Goal: Task Accomplishment & Management: Manage account settings

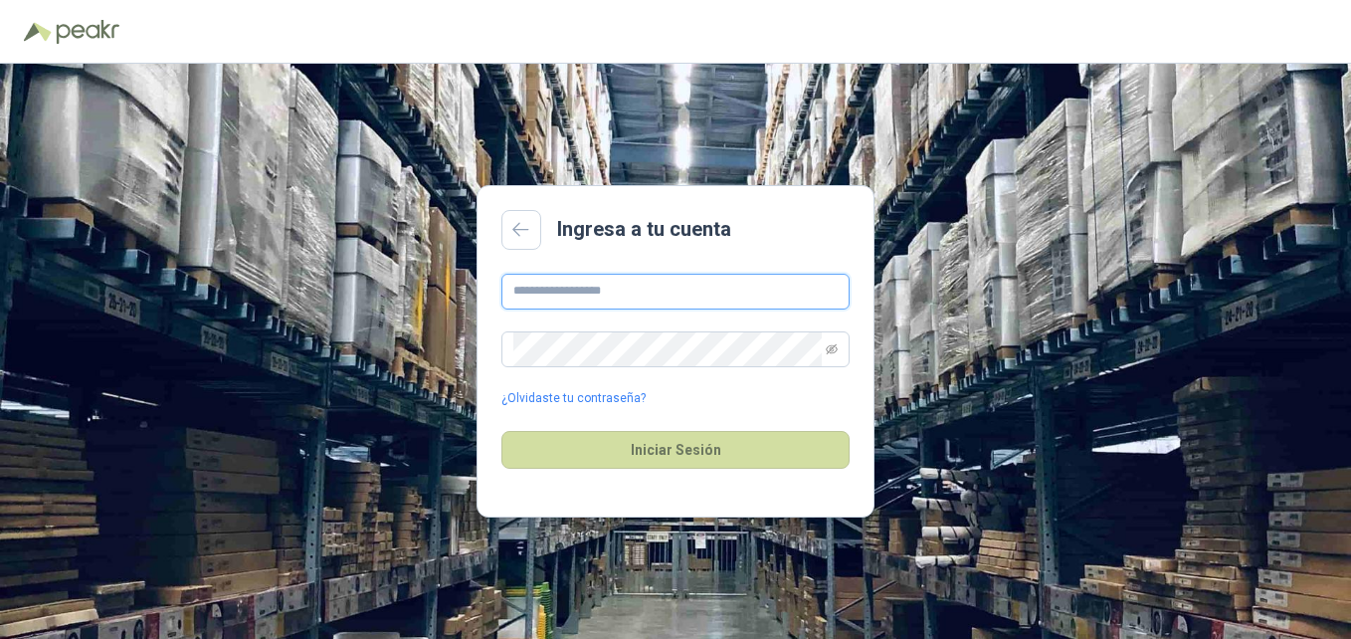
click at [631, 299] on input "text" at bounding box center [675, 292] width 348 height 36
type input "**********"
click at [832, 347] on icon "eye-invisible" at bounding box center [831, 348] width 12 height 10
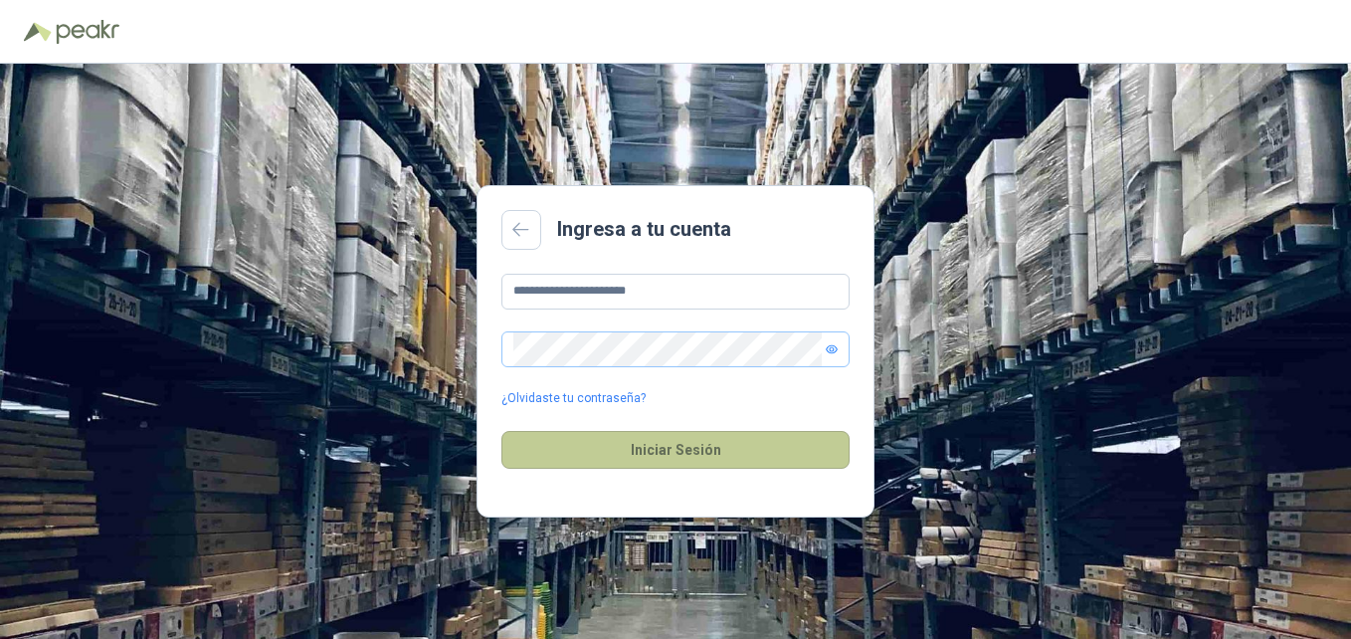
click at [725, 453] on button "Iniciar Sesión" at bounding box center [675, 450] width 348 height 38
click at [694, 451] on button "Iniciar Sesión" at bounding box center [675, 450] width 348 height 38
click at [755, 451] on button "Iniciar Sesión" at bounding box center [675, 450] width 348 height 38
click at [631, 448] on button "Iniciar Sesión" at bounding box center [675, 450] width 348 height 38
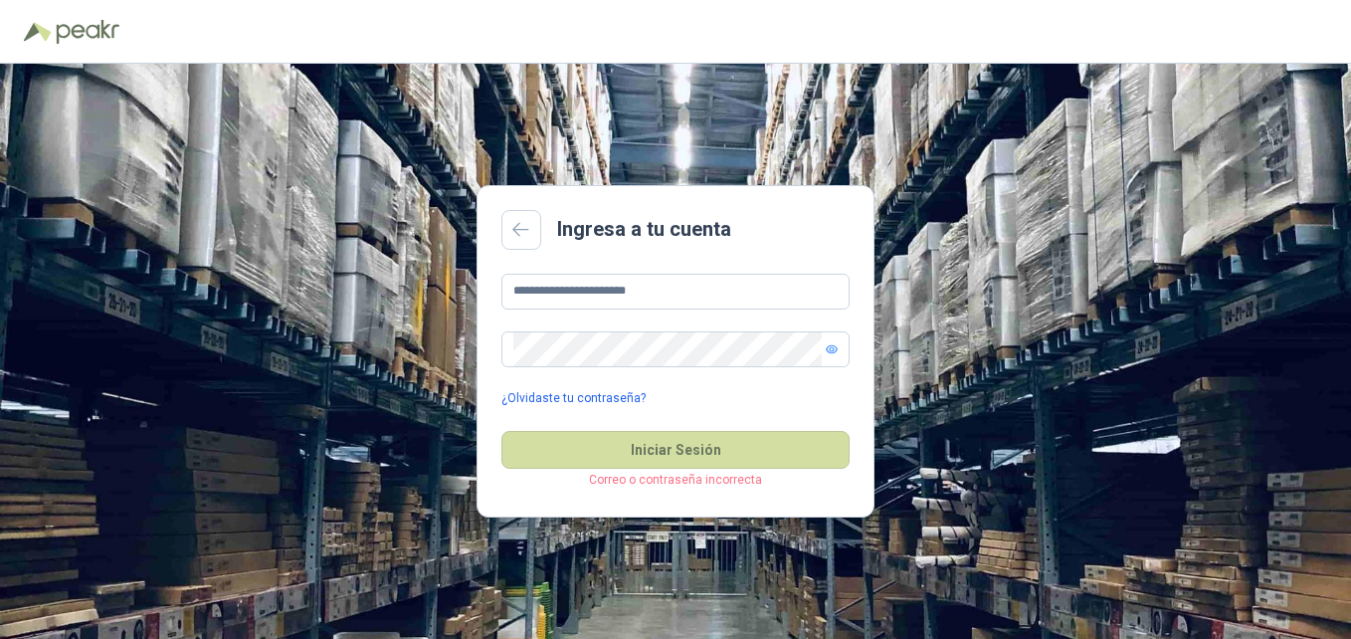
click at [597, 397] on link "¿Olvidaste tu contraseña?" at bounding box center [573, 398] width 144 height 19
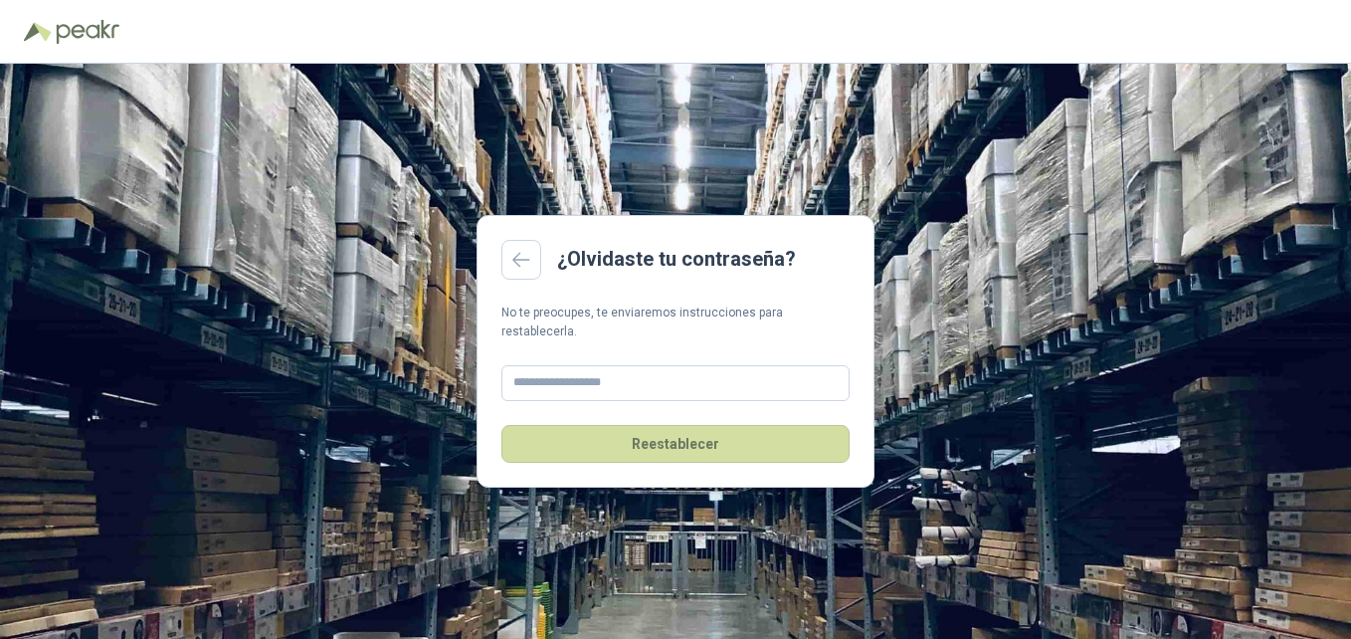
click at [596, 401] on div "Reestablecer" at bounding box center [675, 432] width 348 height 62
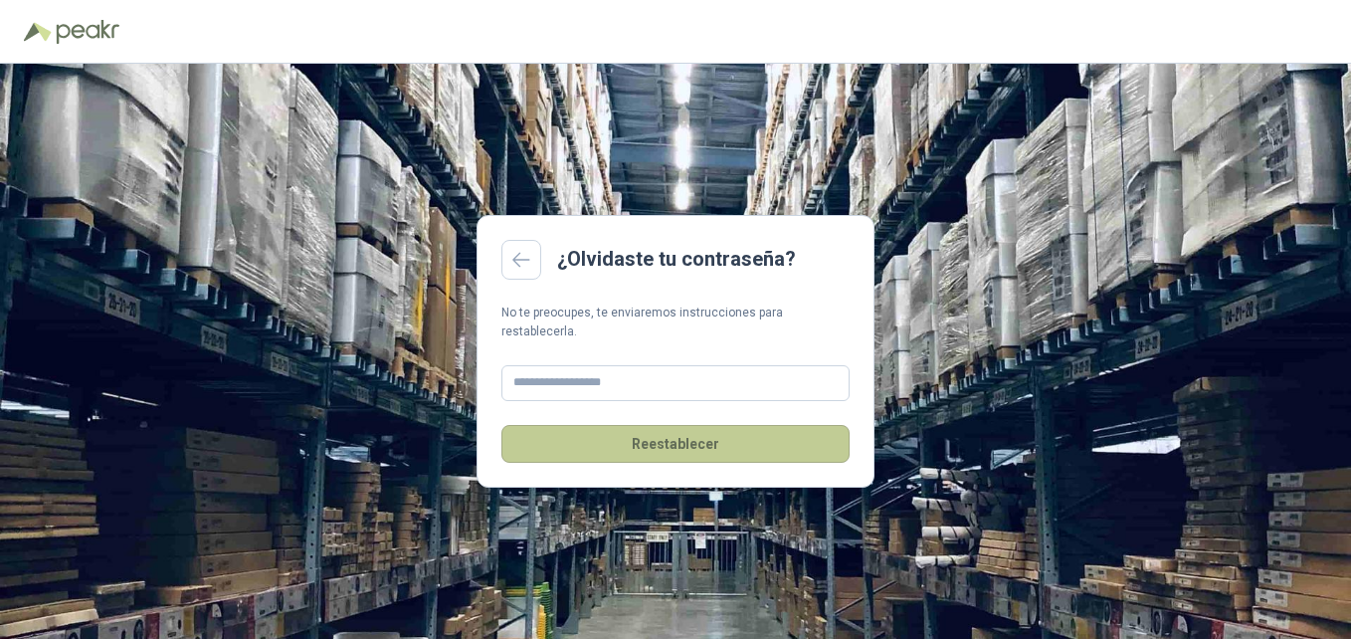
click at [646, 434] on button "Reestablecer" at bounding box center [675, 444] width 348 height 38
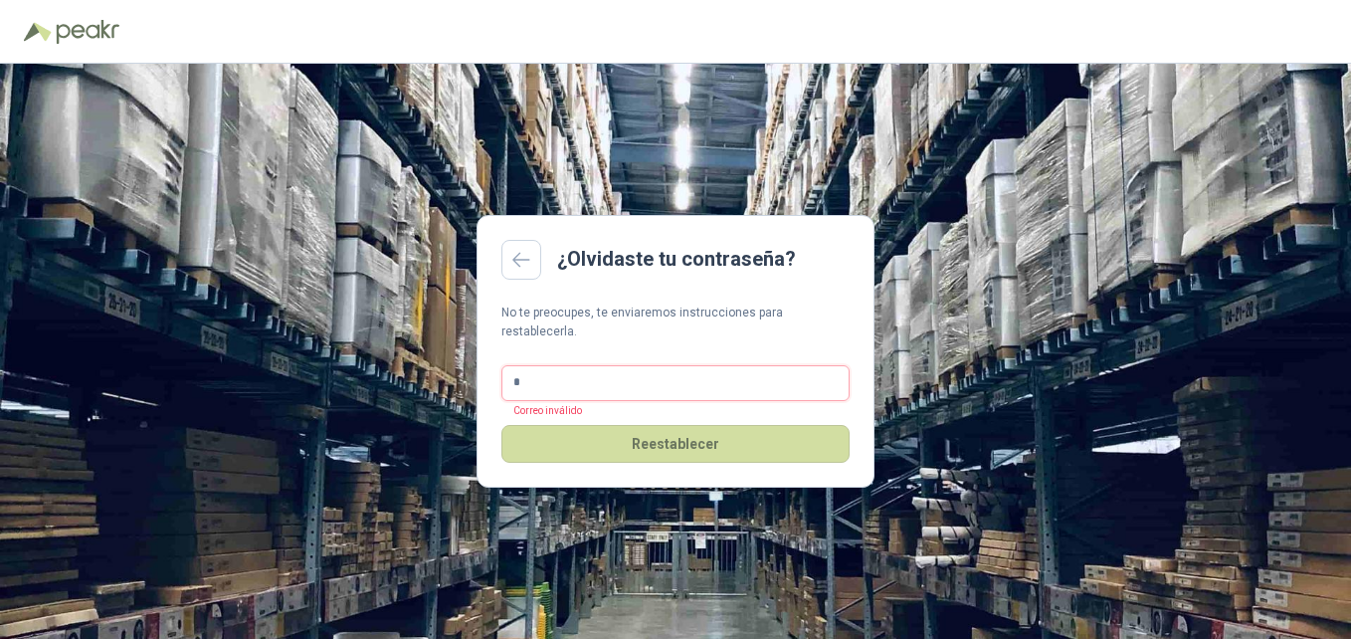
type input "**********"
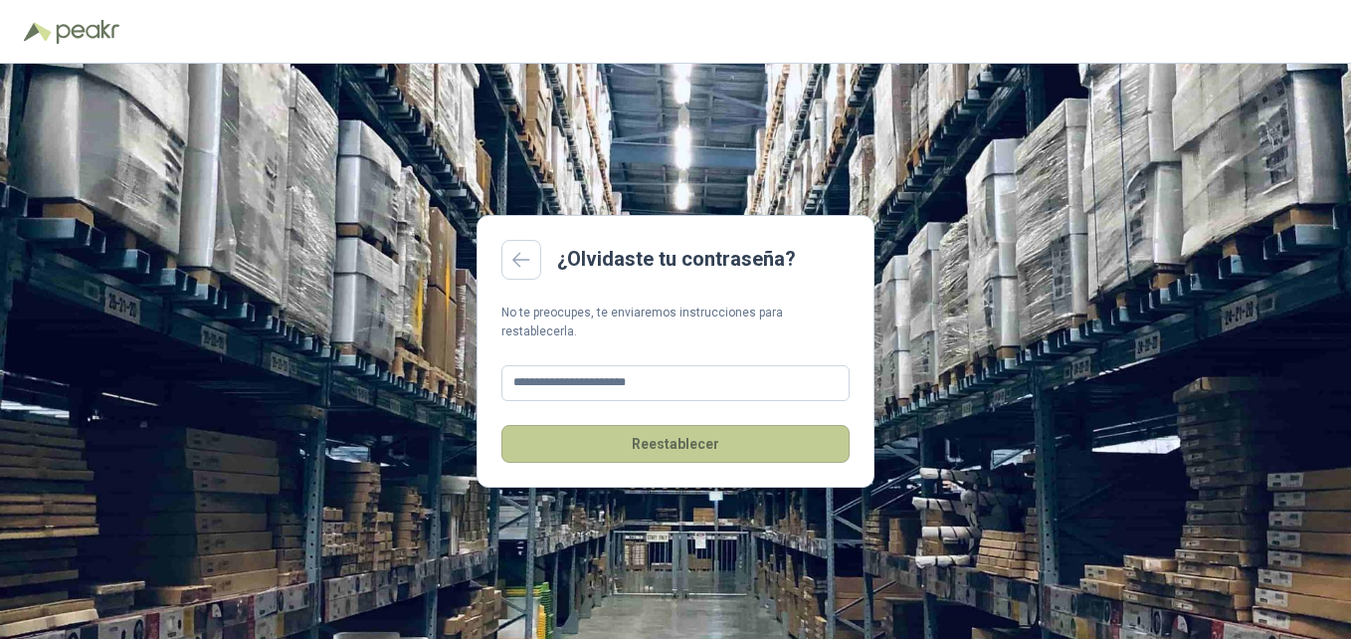
click at [690, 445] on button "Reestablecer" at bounding box center [675, 444] width 348 height 38
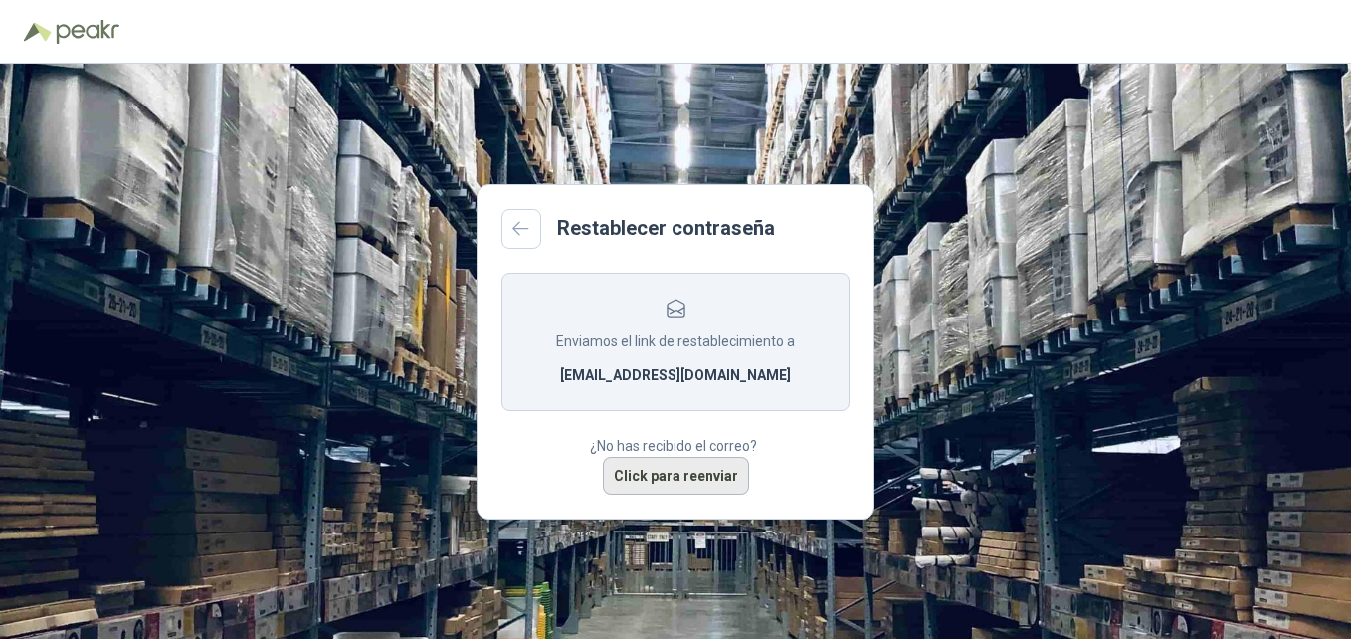
click at [690, 476] on button "Click para reenviar" at bounding box center [676, 476] width 146 height 38
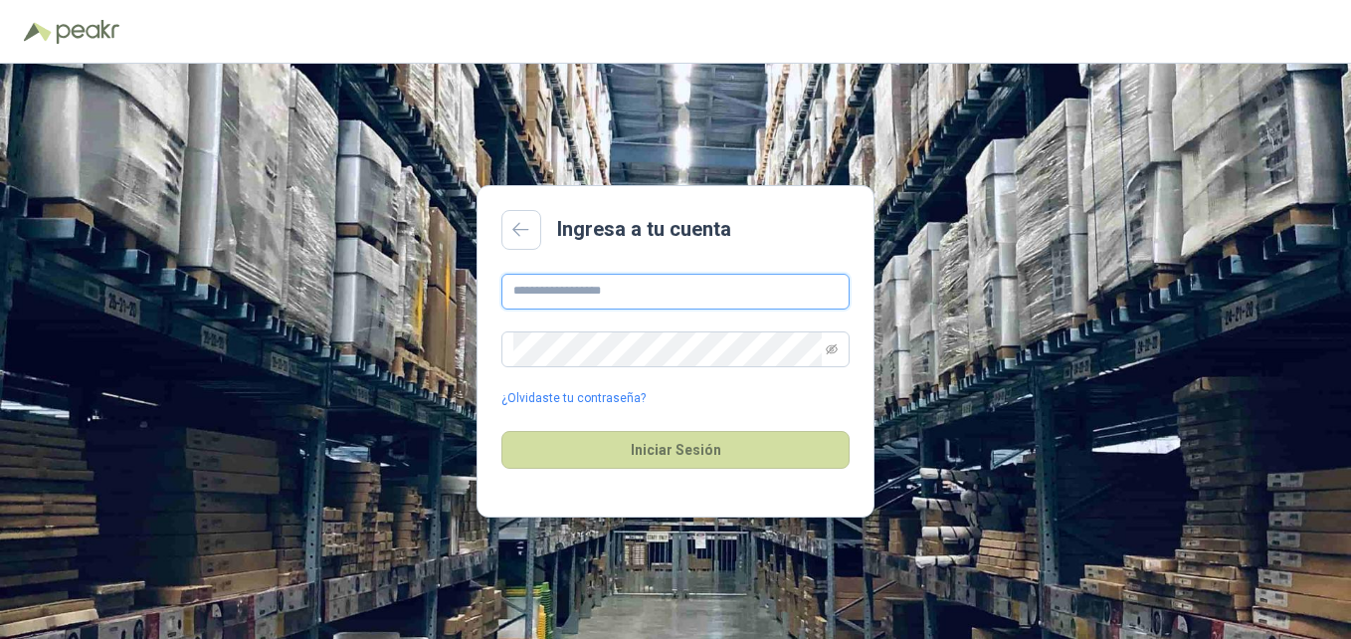
click at [580, 289] on input "text" at bounding box center [675, 292] width 348 height 36
type input "**********"
click at [831, 345] on icon "eye-invisible" at bounding box center [831, 349] width 12 height 12
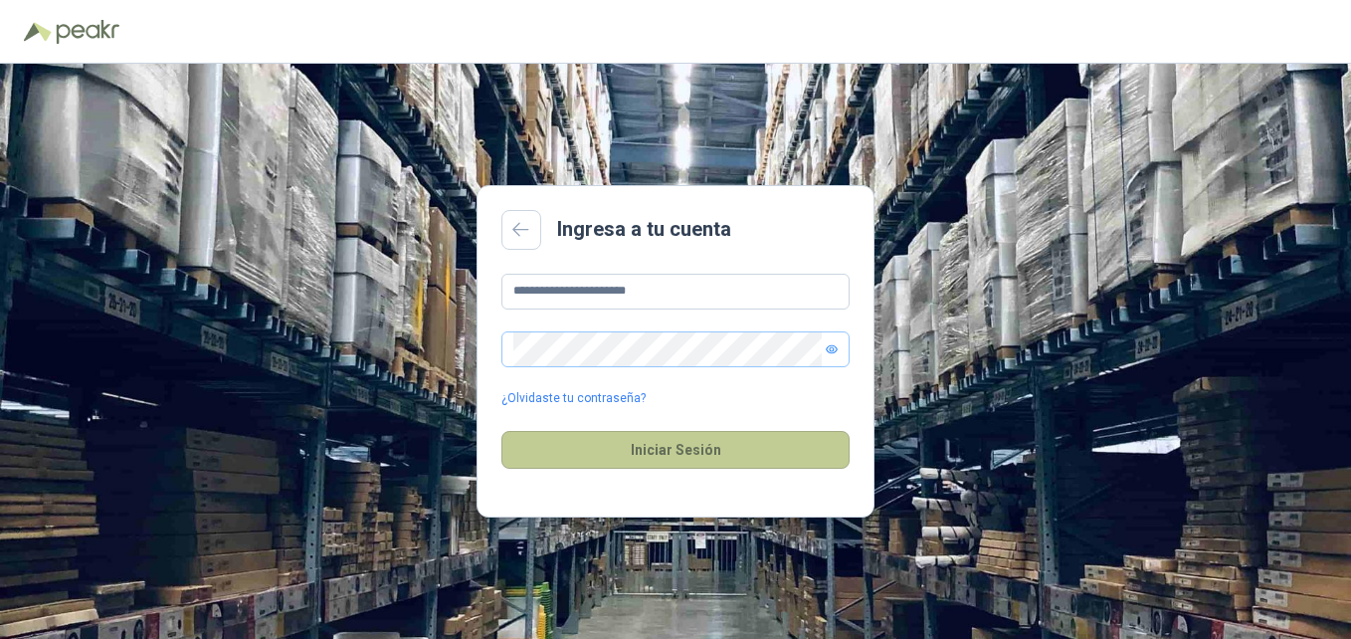
click at [694, 453] on button "Iniciar Sesión" at bounding box center [675, 450] width 348 height 38
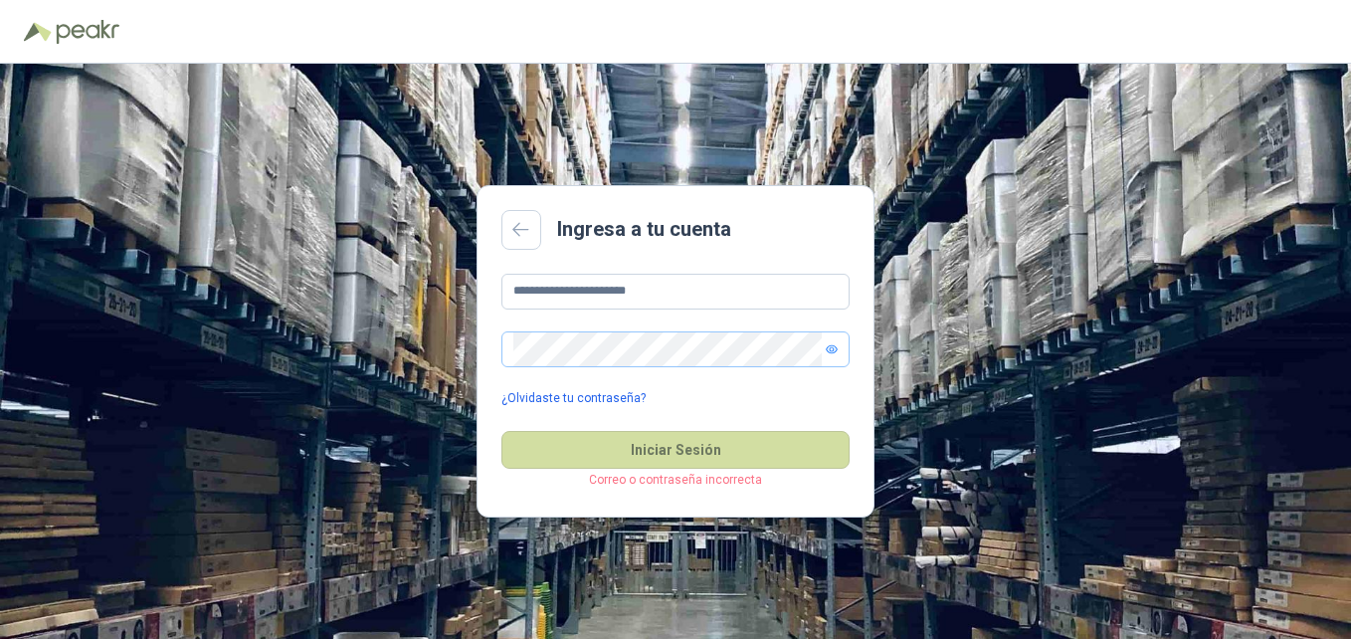
click at [605, 397] on link "¿Olvidaste tu contraseña?" at bounding box center [573, 398] width 144 height 19
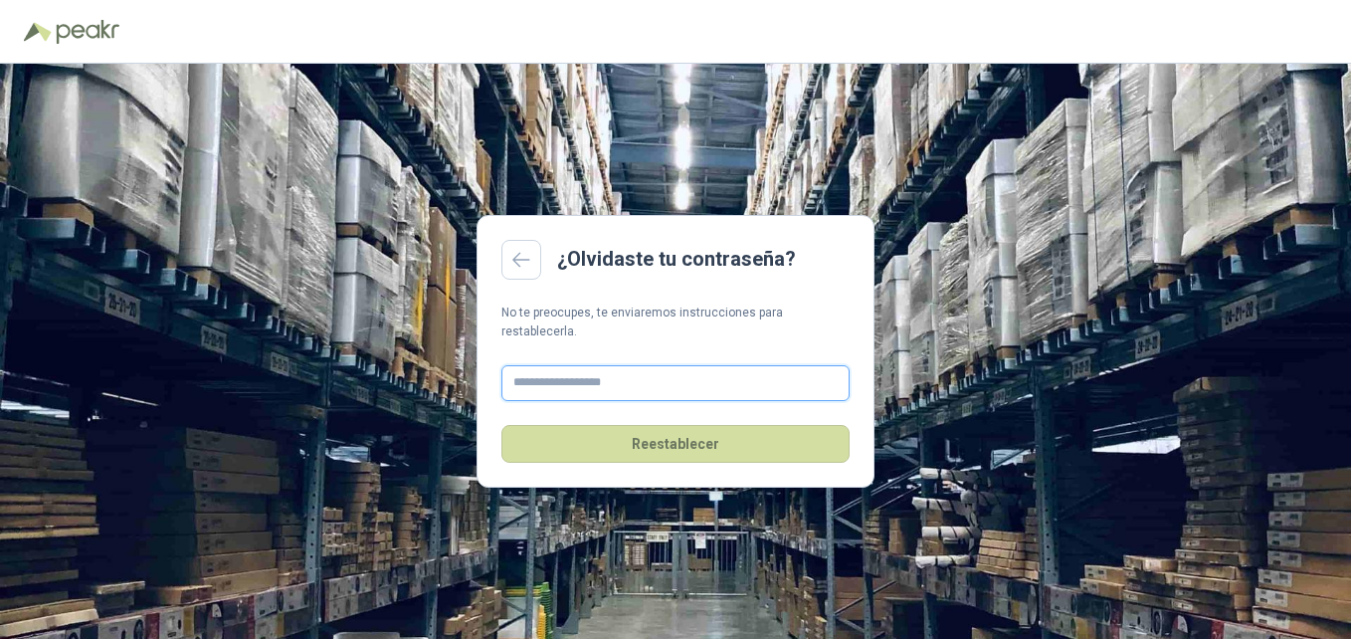
click at [610, 381] on input "text" at bounding box center [675, 383] width 348 height 36
type input "**********"
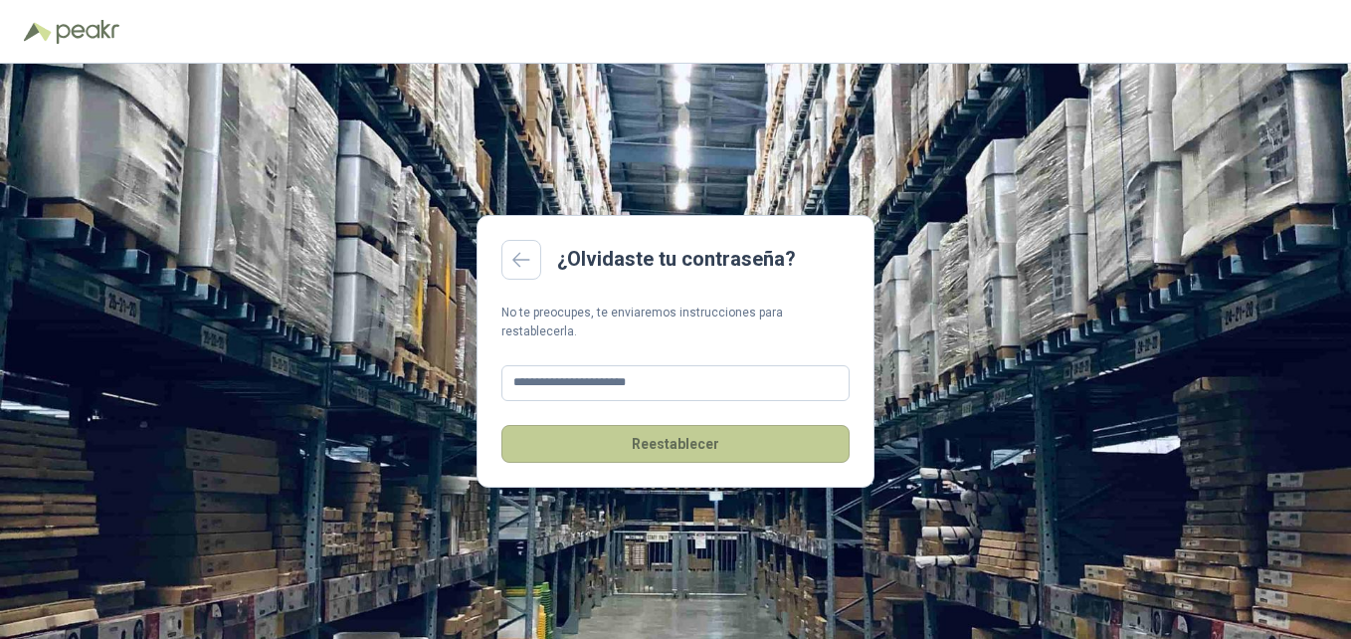
click at [688, 437] on button "Reestablecer" at bounding box center [675, 444] width 348 height 38
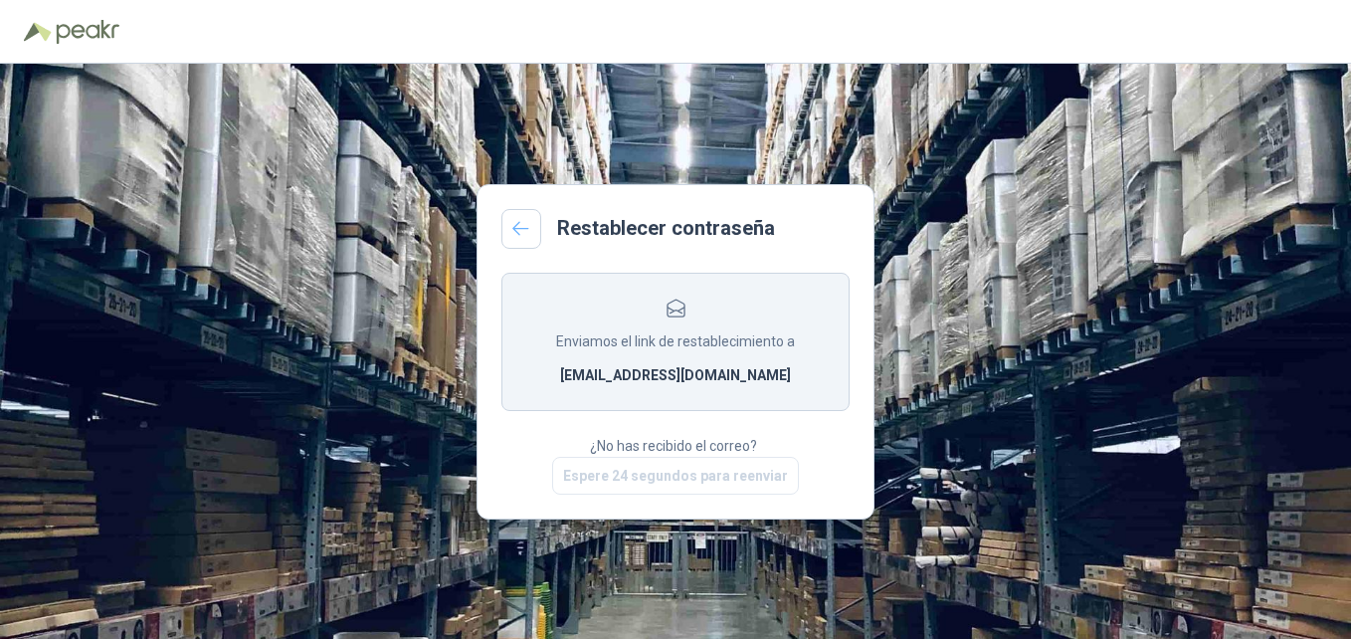
click at [510, 230] on link at bounding box center [521, 229] width 40 height 40
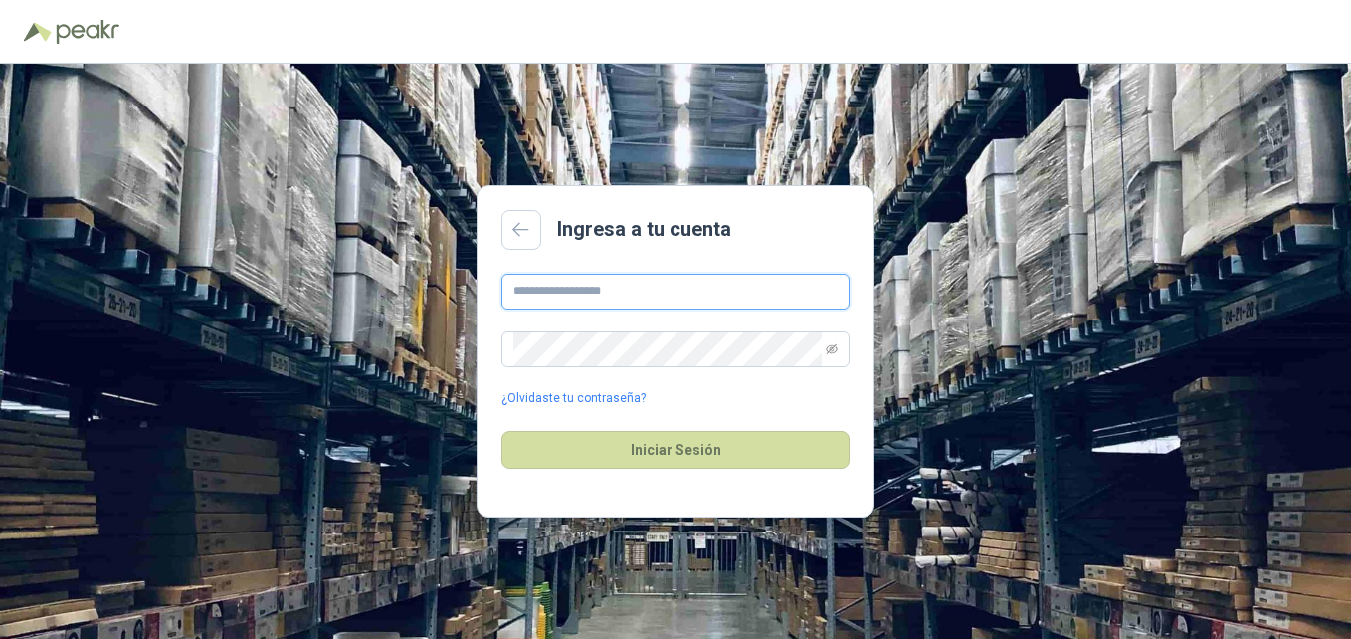
click at [546, 293] on input "text" at bounding box center [675, 292] width 348 height 36
type input "**********"
click at [833, 346] on icon "eye-invisible" at bounding box center [831, 348] width 12 height 10
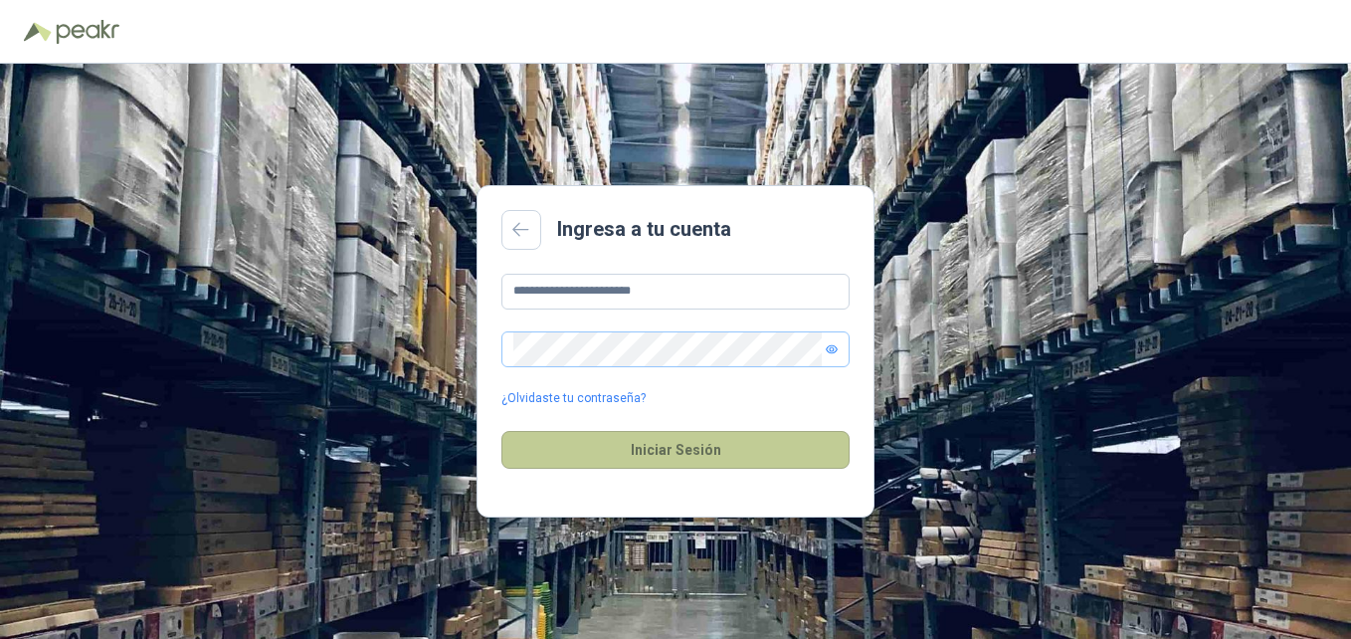
click at [753, 451] on button "Iniciar Sesión" at bounding box center [675, 450] width 348 height 38
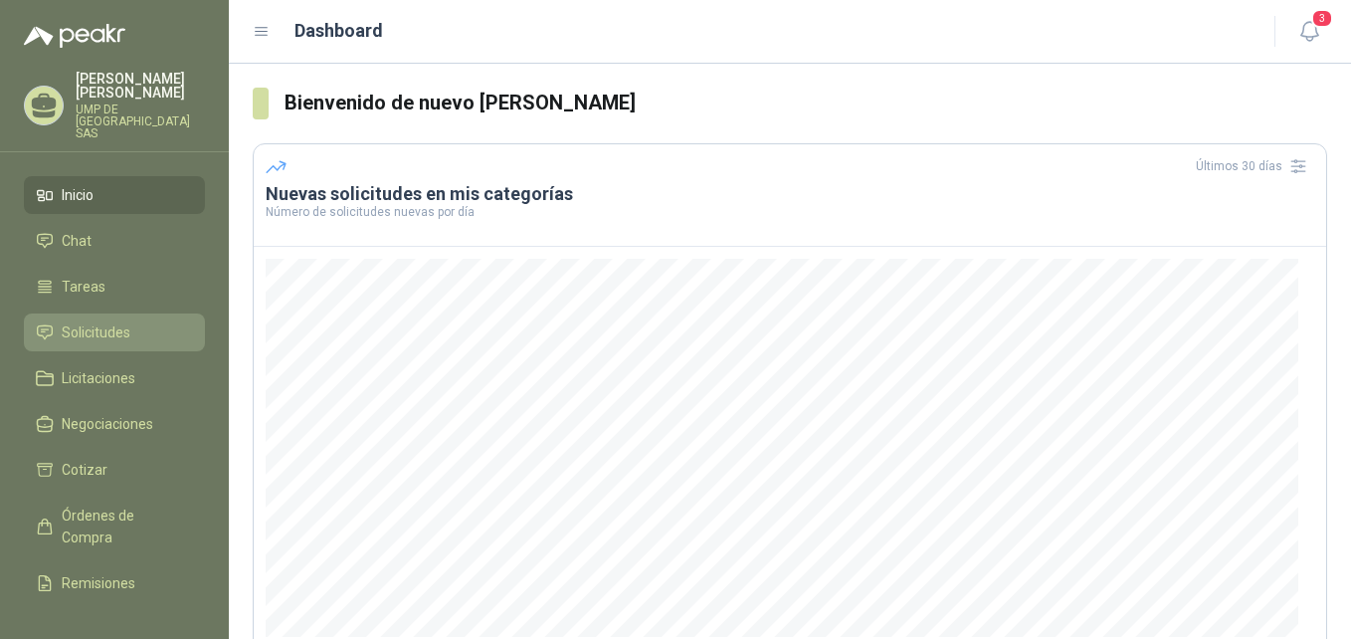
click at [95, 321] on span "Solicitudes" at bounding box center [96, 332] width 69 height 22
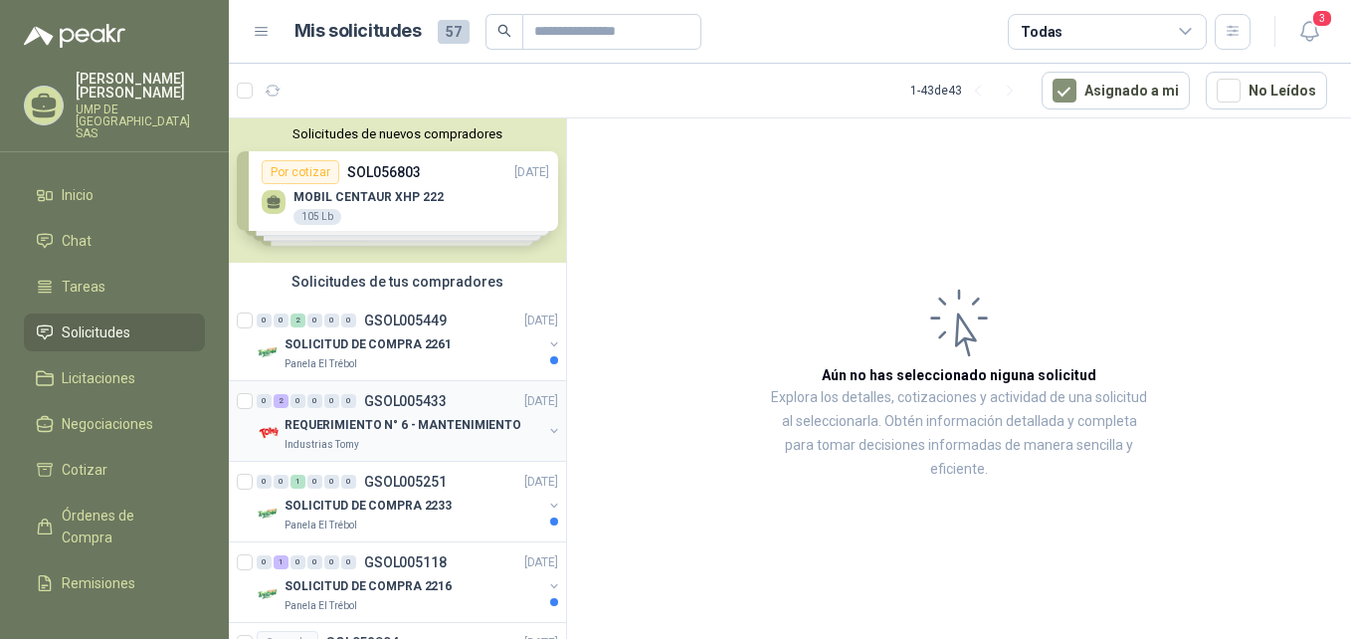
click at [335, 422] on p "REQUERIMIENTO N° 6 - MANTENIMIENTO" at bounding box center [402, 425] width 237 height 19
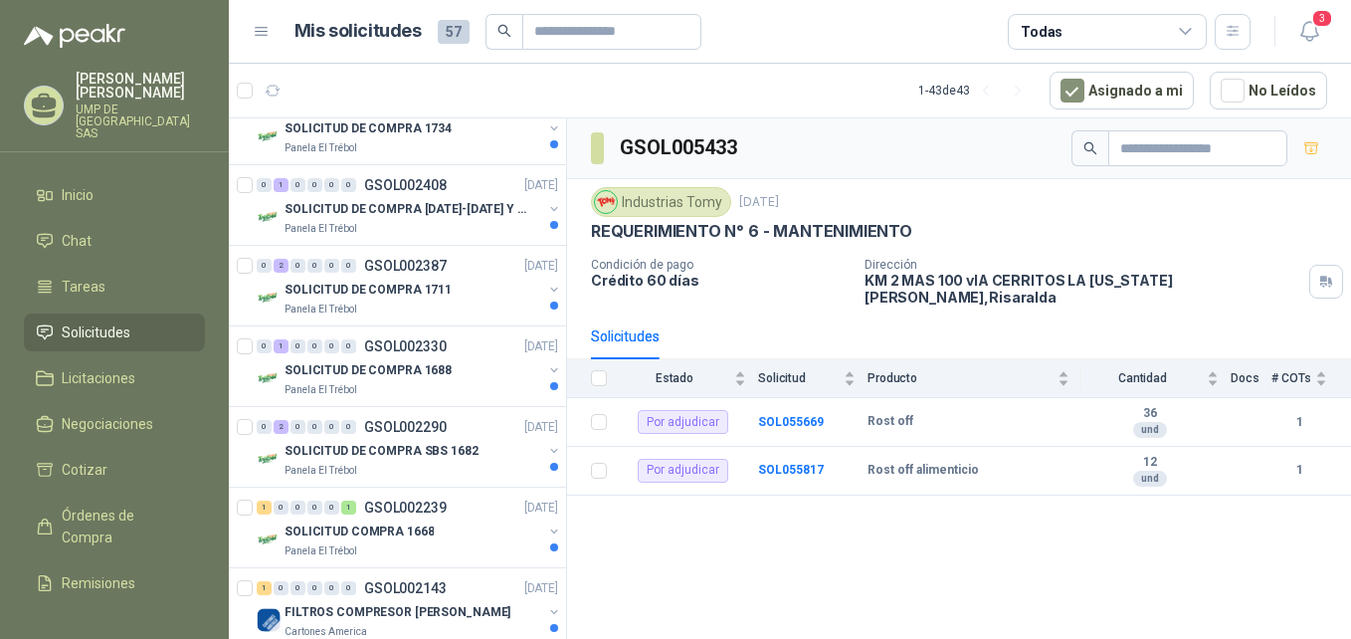
scroll to position [3147, 0]
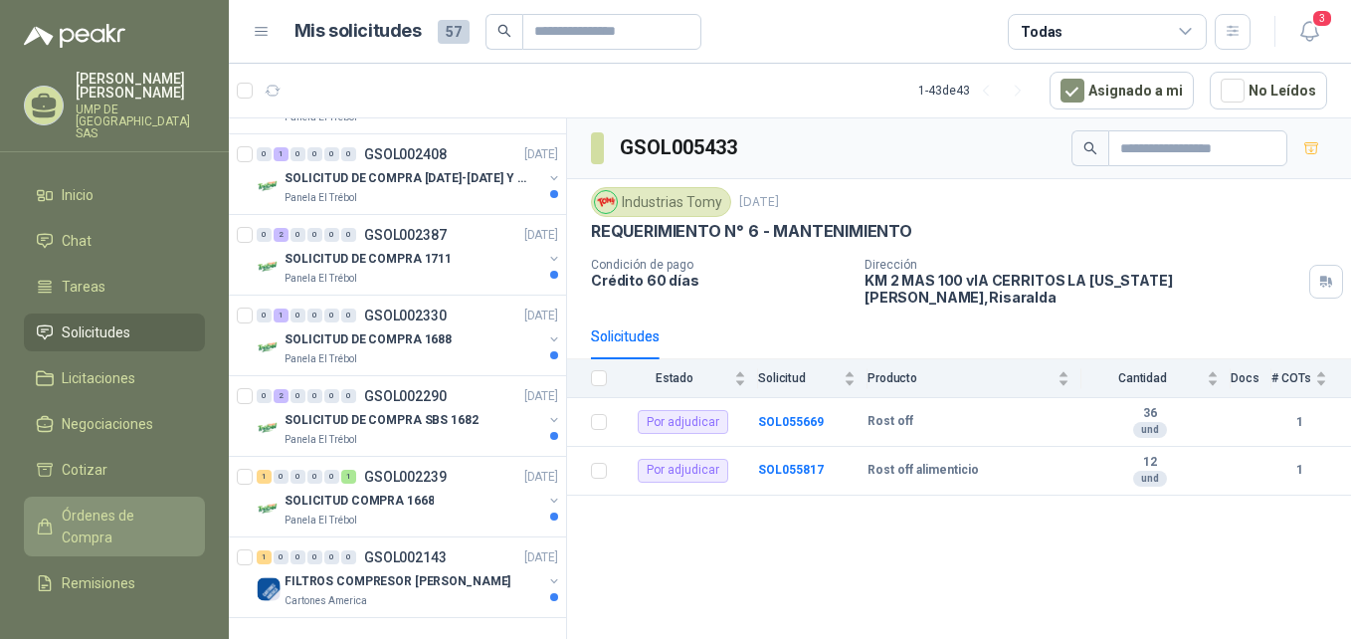
click at [81, 504] on span "Órdenes de Compra" at bounding box center [124, 526] width 124 height 44
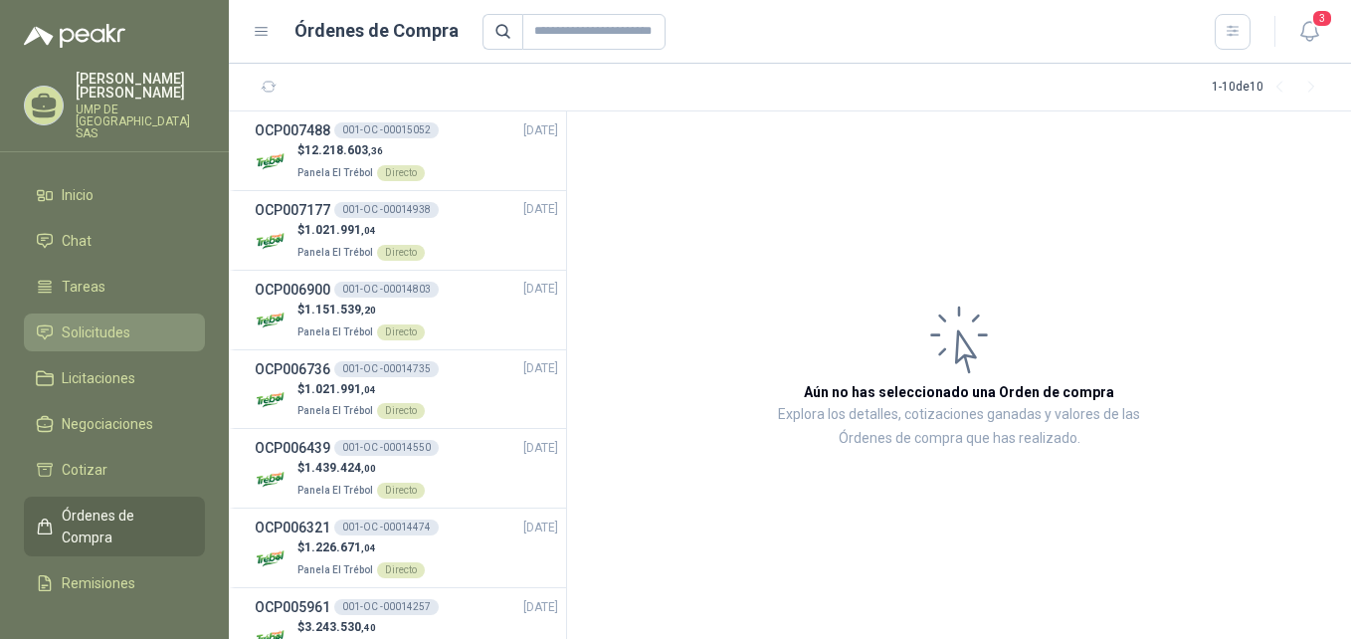
click at [103, 321] on span "Solicitudes" at bounding box center [96, 332] width 69 height 22
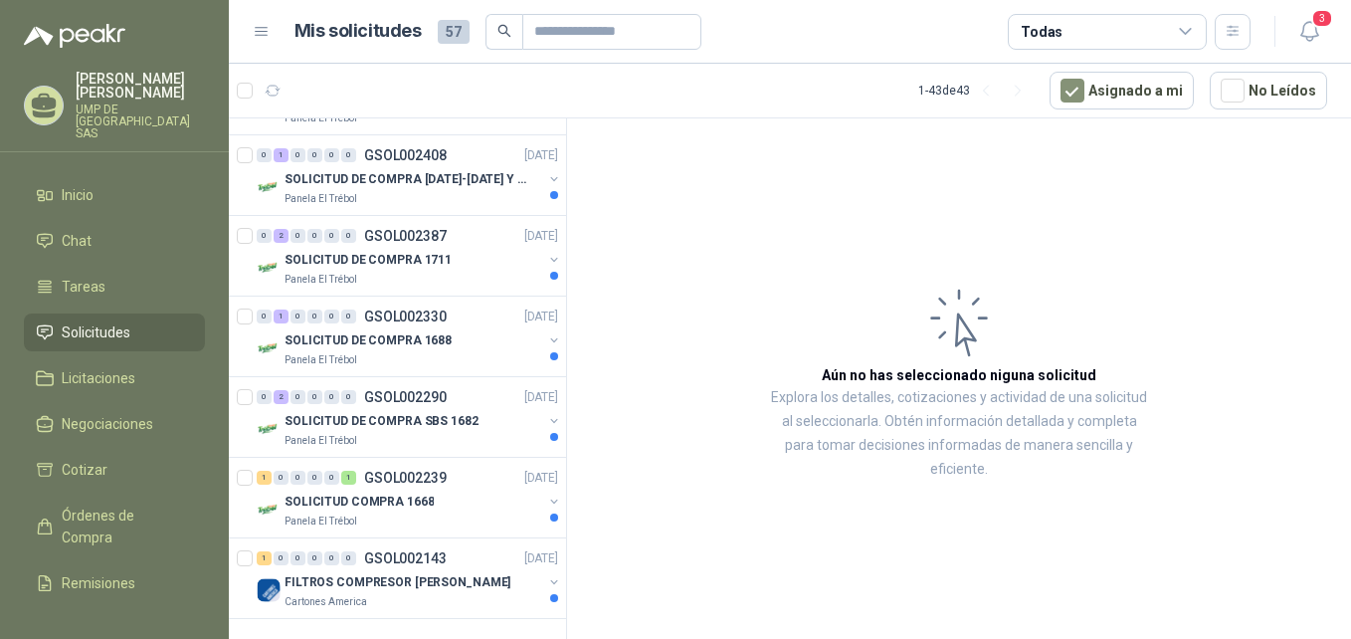
scroll to position [3147, 0]
